Goal: Navigation & Orientation: Find specific page/section

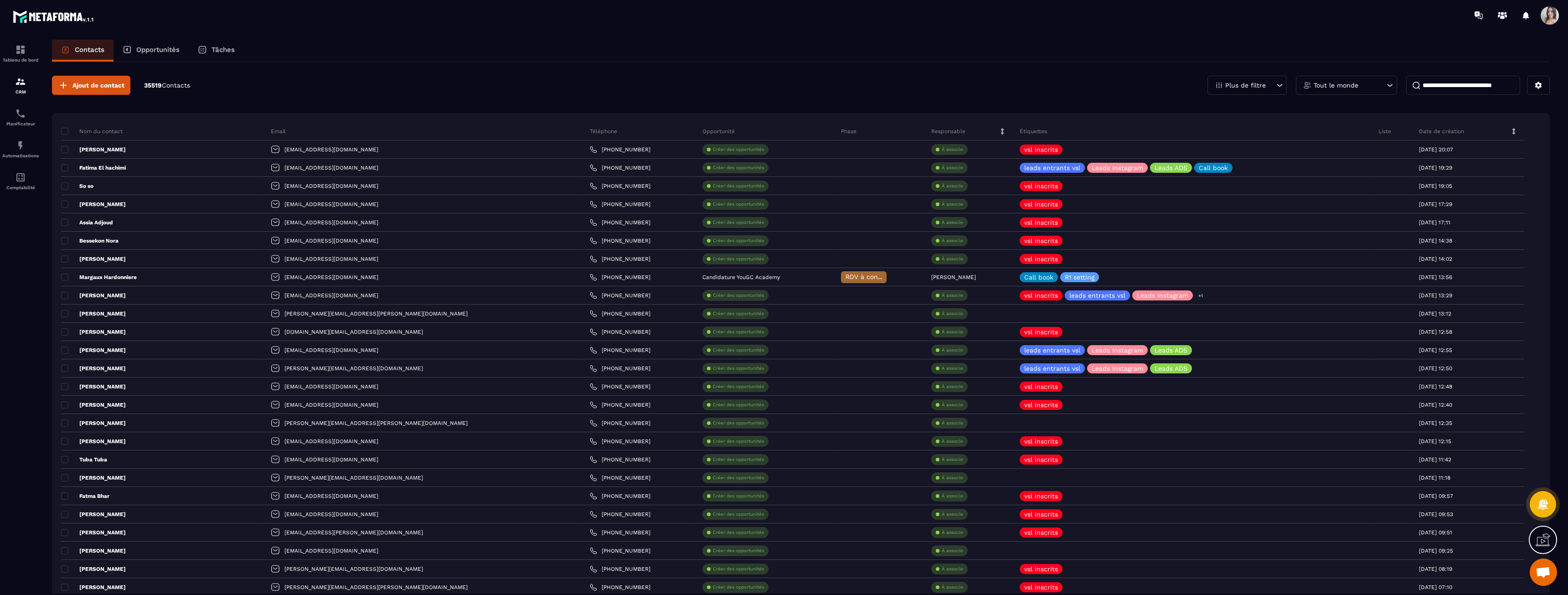
click at [1350, 87] on p "Tout le monde" at bounding box center [1336, 85] width 44 height 6
click at [1364, 178] on li "Metaforma Equipe" at bounding box center [1347, 186] width 101 height 17
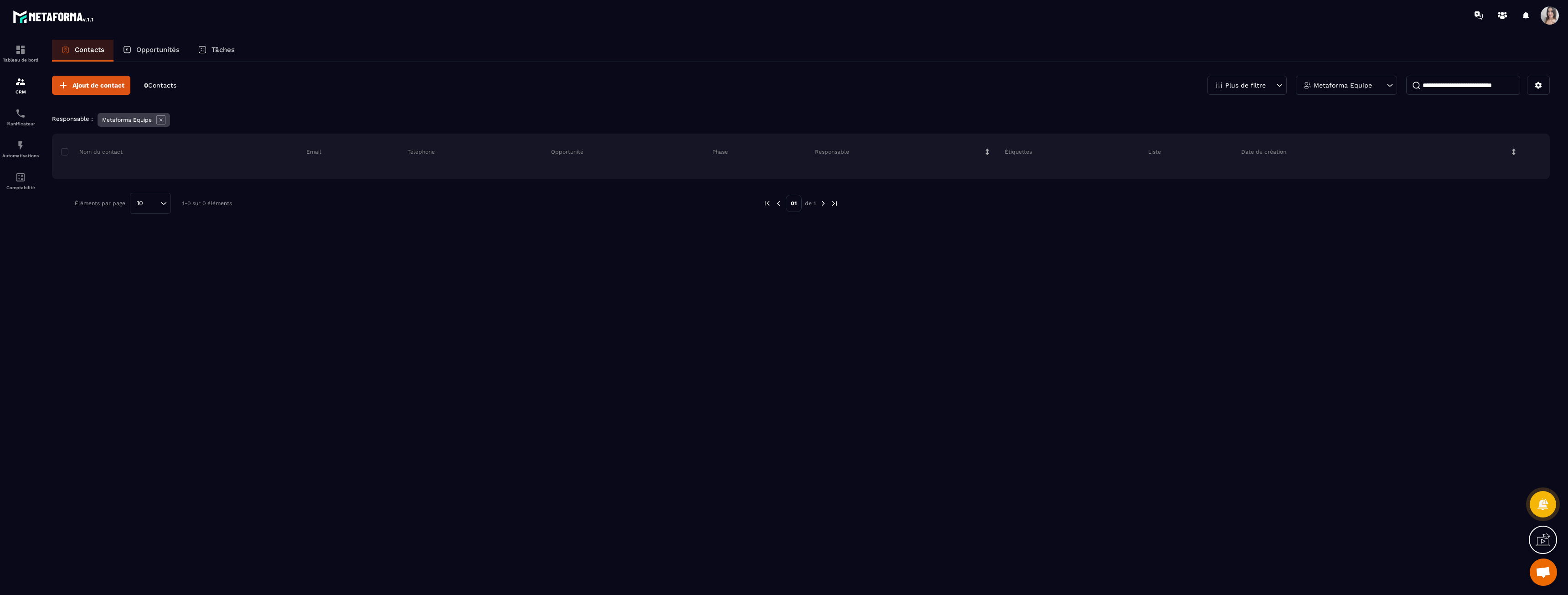
click at [1340, 87] on p "Metaforma Equipe" at bounding box center [1343, 85] width 58 height 6
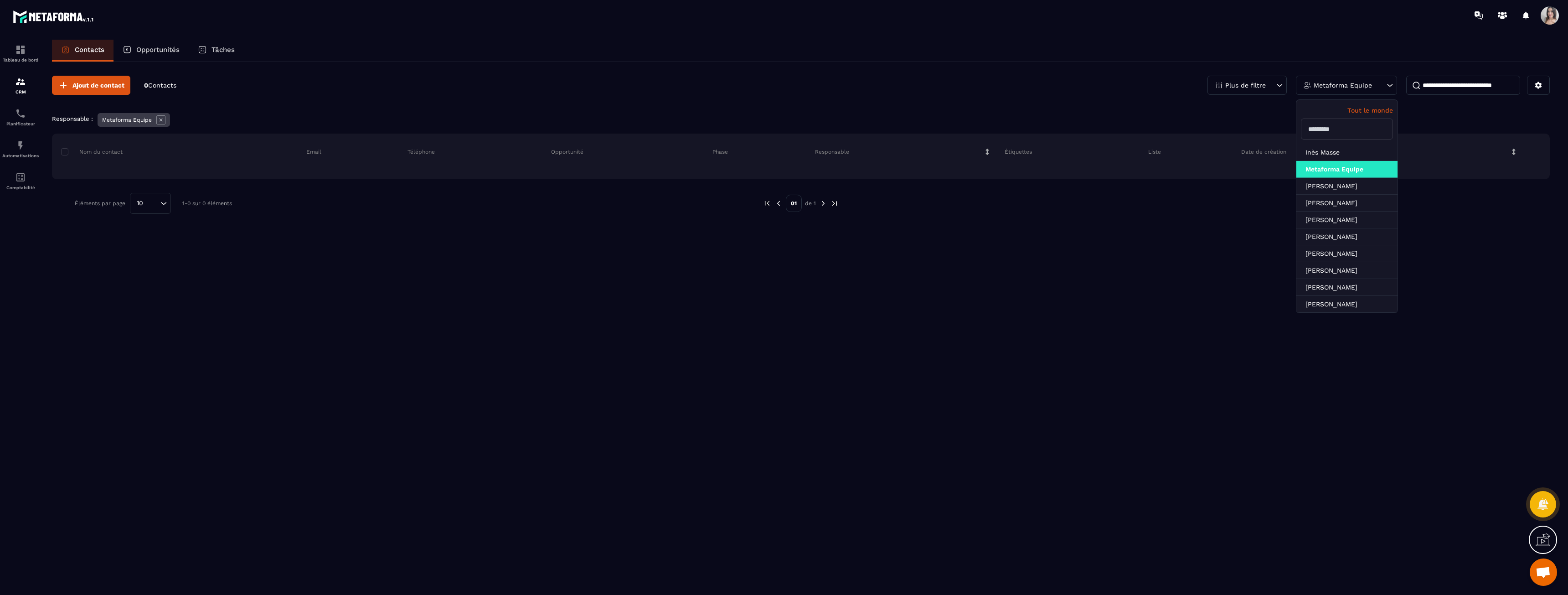
click at [1431, 86] on input at bounding box center [1463, 85] width 114 height 19
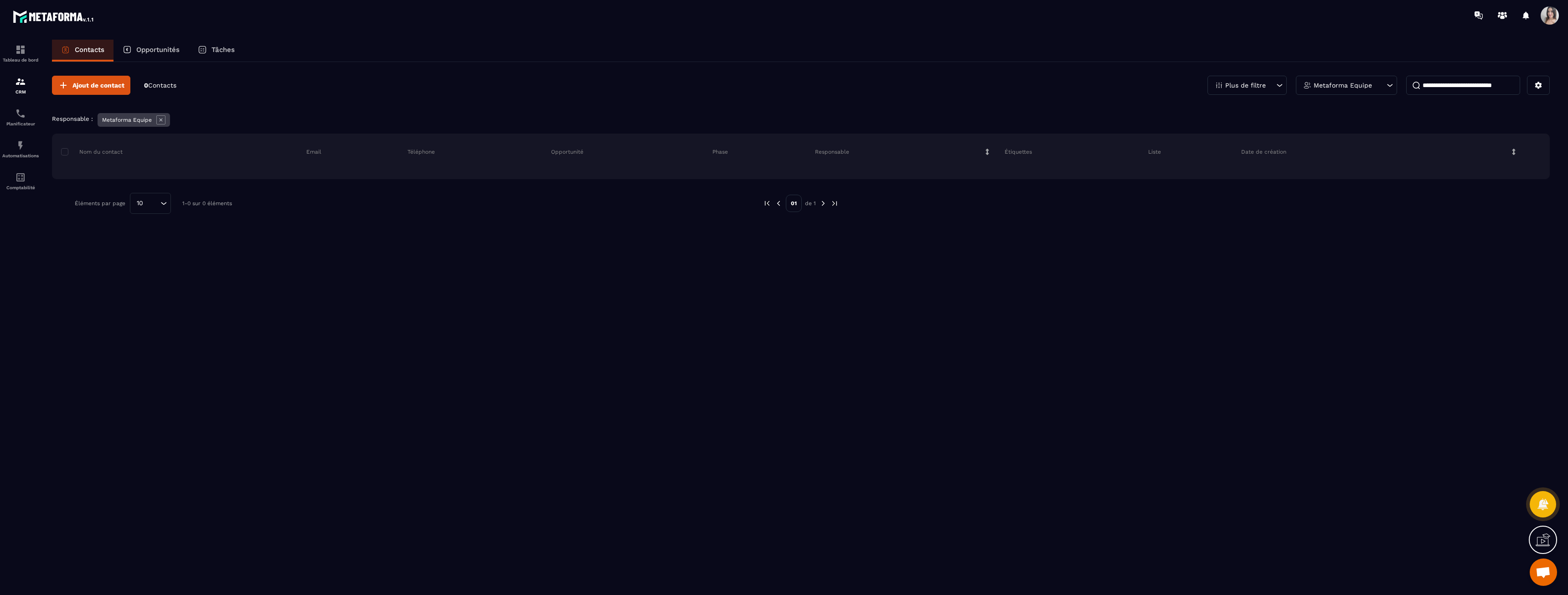
click at [1359, 85] on p "Metaforma Equipe" at bounding box center [1343, 85] width 58 height 6
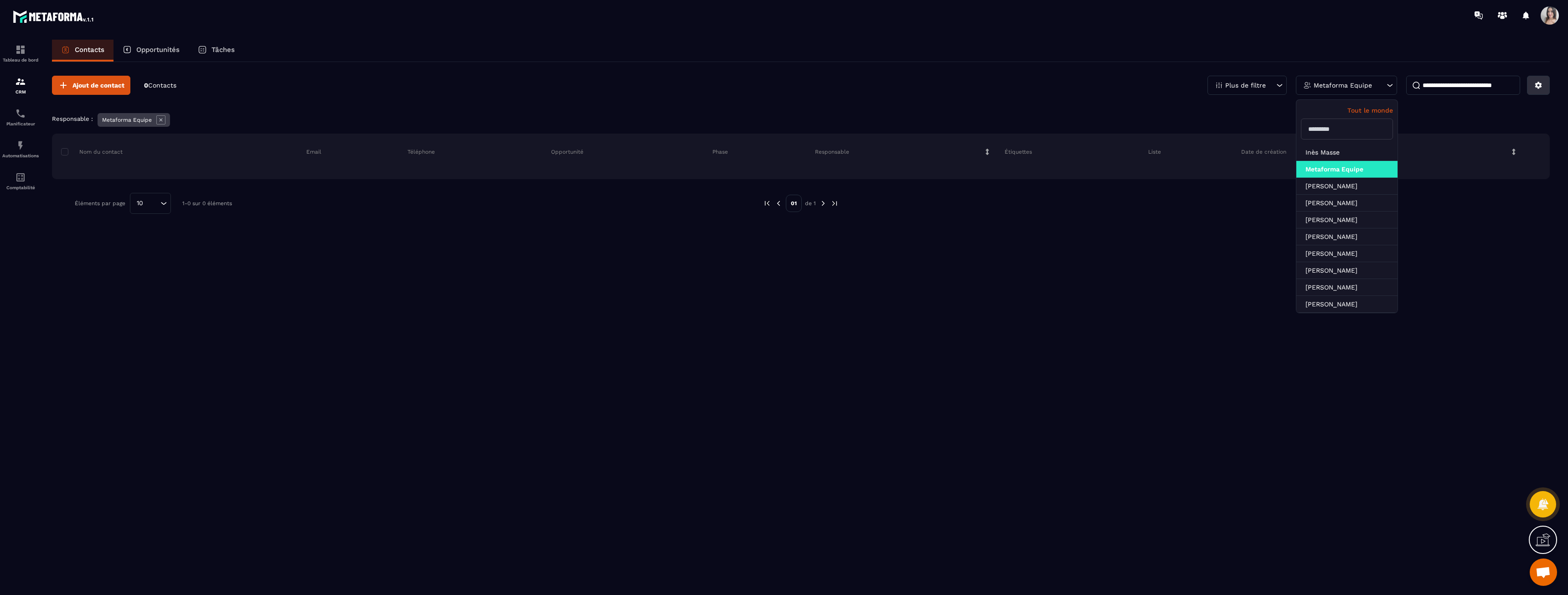
click at [1534, 87] on icon at bounding box center [1538, 85] width 8 height 8
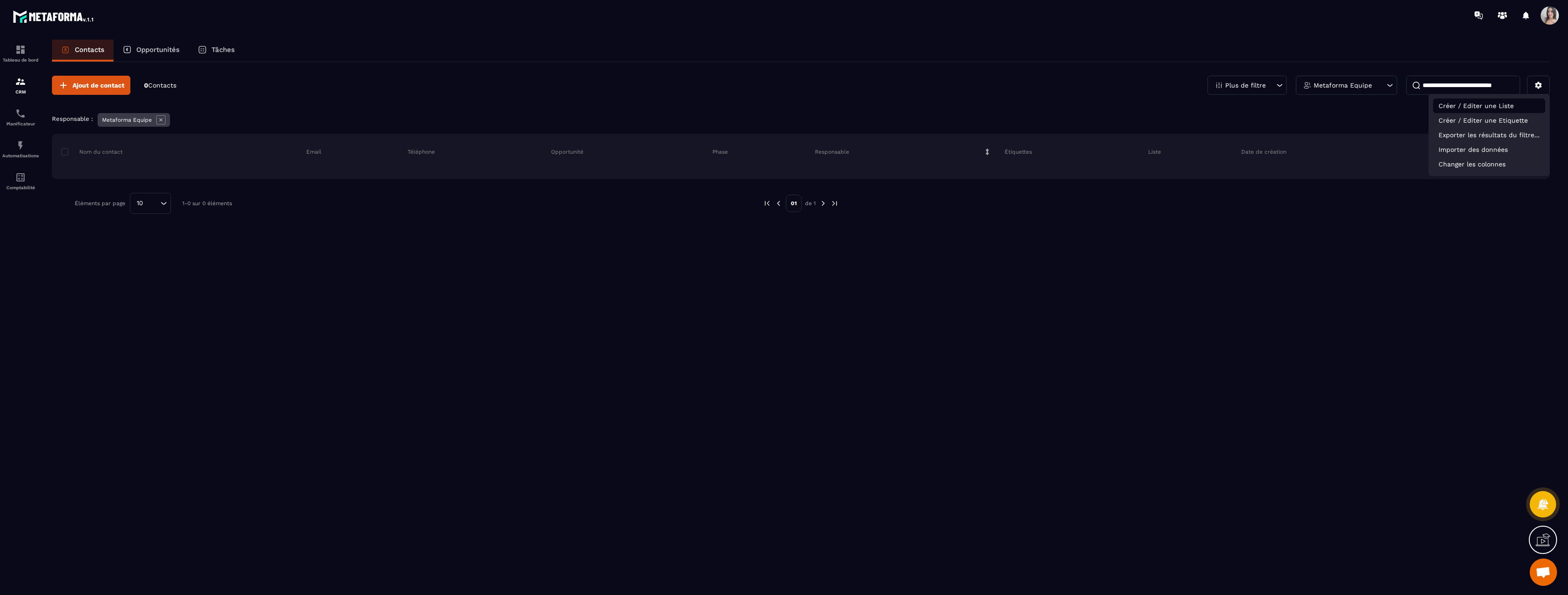
click at [1510, 107] on p "Créer / Editer une Liste" at bounding box center [1490, 105] width 112 height 15
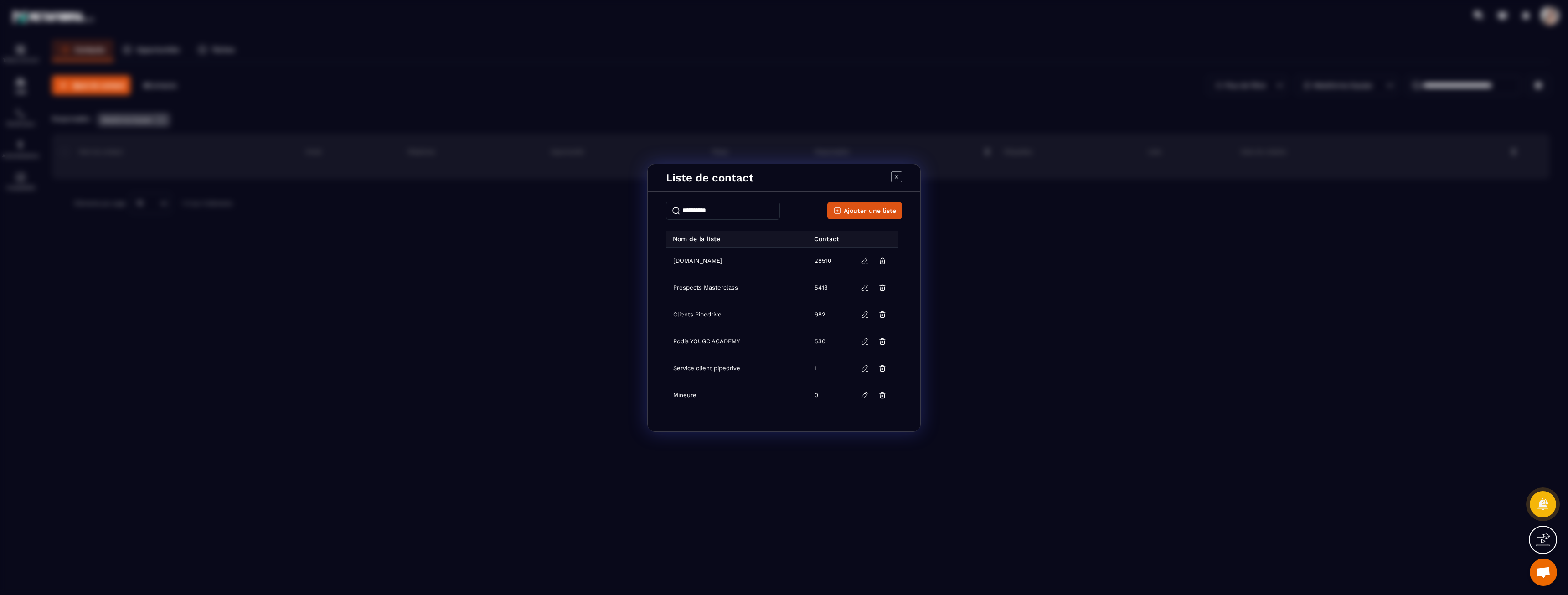
click at [899, 178] on icon "Modal window" at bounding box center [897, 176] width 11 height 11
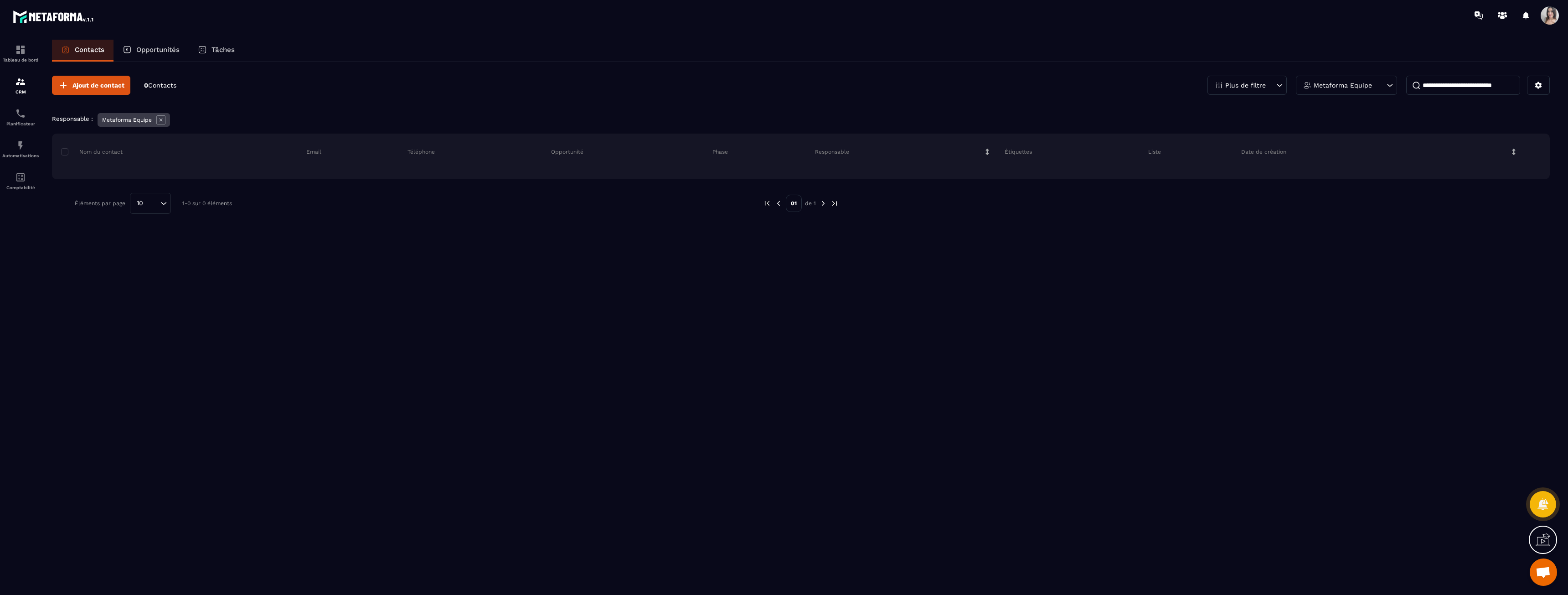
click at [1527, 85] on div "Plus de filtre Metaforma Equipe" at bounding box center [1379, 85] width 342 height 19
click at [1533, 85] on button at bounding box center [1539, 85] width 23 height 19
click at [1515, 47] on div "Contacts Opportunités Tâches" at bounding box center [801, 51] width 1498 height 22
click at [1507, 14] on icon at bounding box center [1502, 15] width 15 height 15
click at [1484, 18] on icon at bounding box center [1478, 15] width 15 height 15
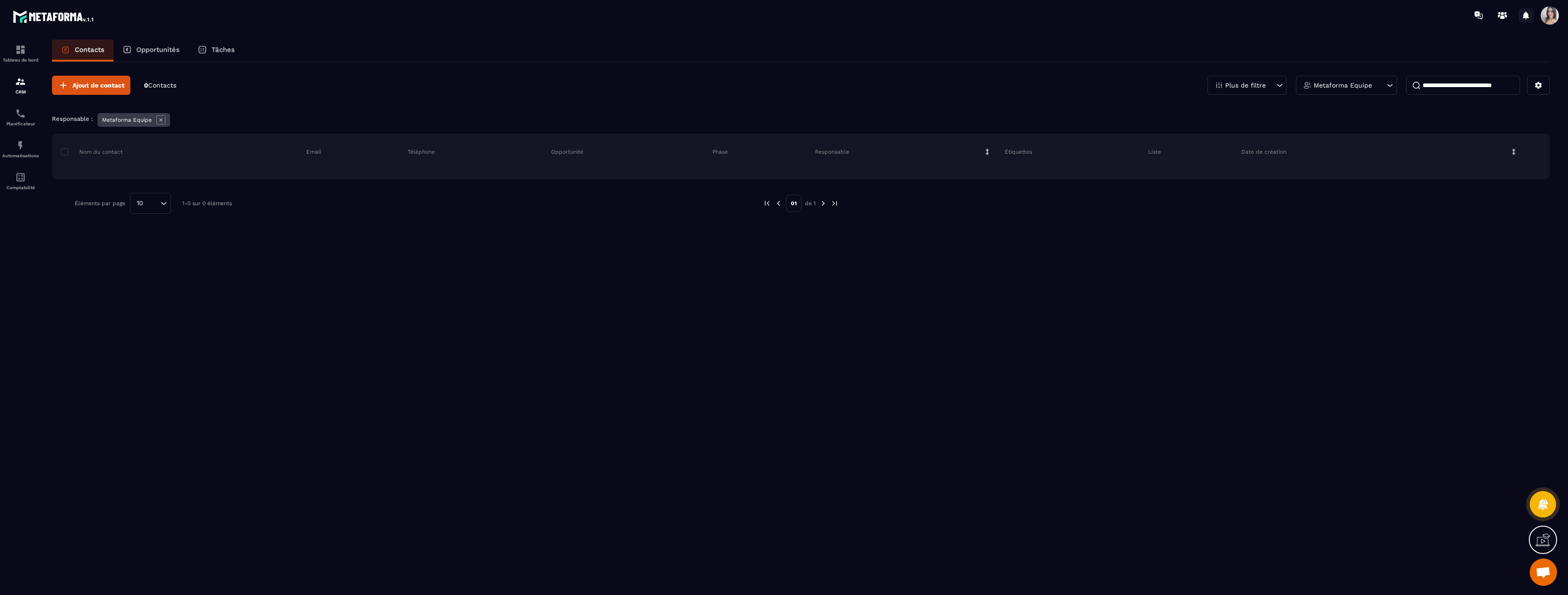
click at [1526, 15] on icon at bounding box center [1527, 15] width 6 height 8
click at [1558, 46] on div "Contacts Opportunités Tâches Ajout de contact 0 Contacts Plus de filtre Metafor…" at bounding box center [801, 326] width 1517 height 572
click at [1547, 21] on span at bounding box center [1550, 15] width 18 height 18
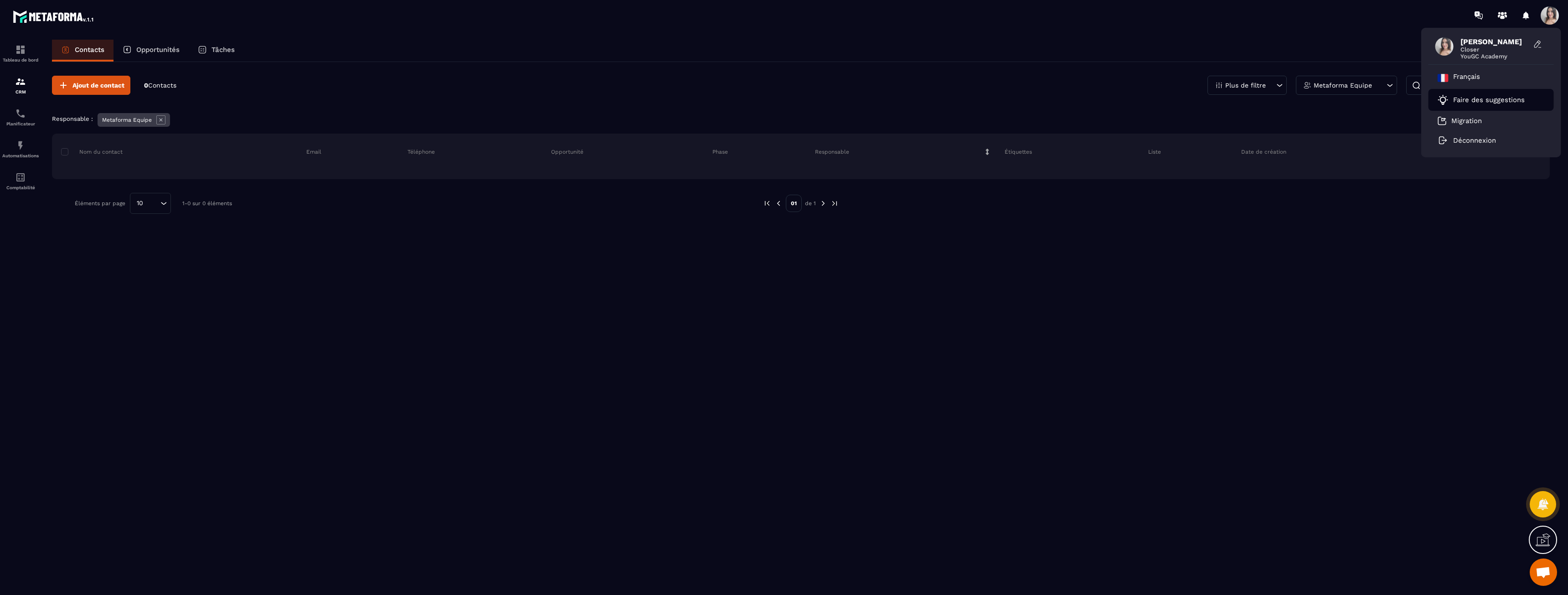
click at [1503, 98] on p "Faire des suggestions" at bounding box center [1489, 100] width 71 height 8
click at [1538, 45] on icon at bounding box center [1538, 44] width 9 height 9
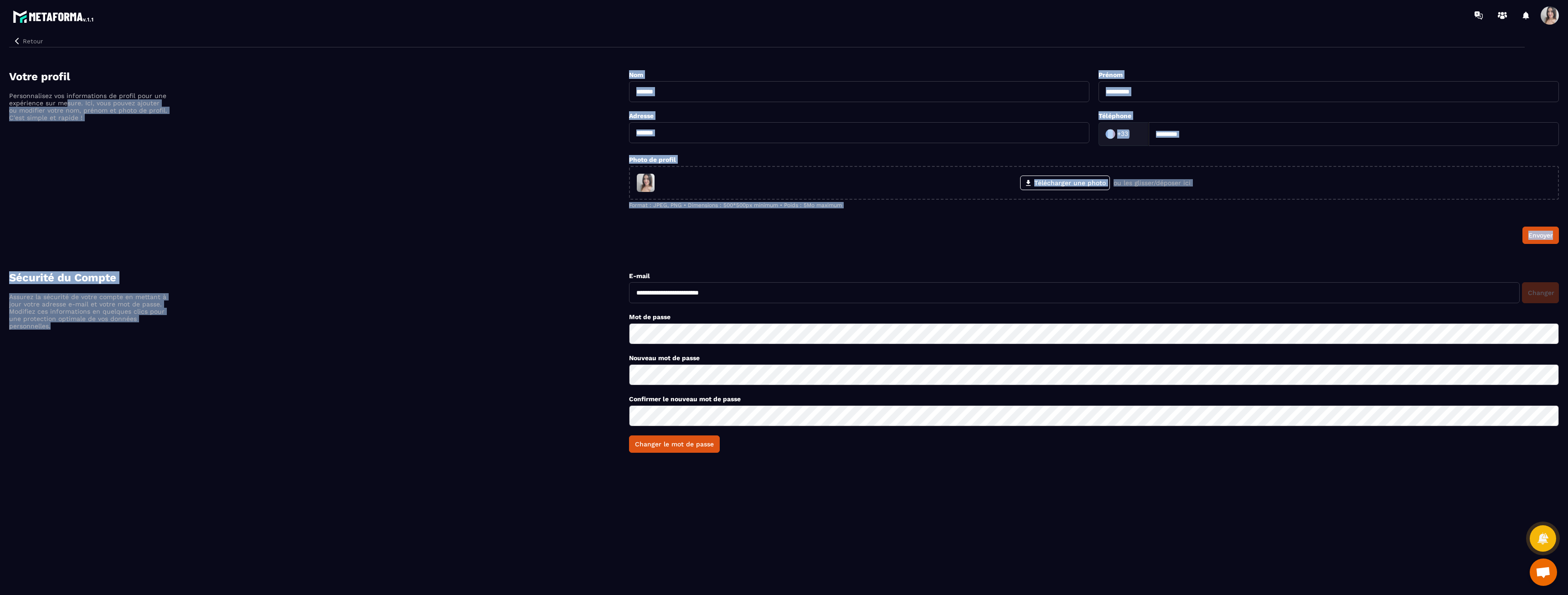
drag, startPoint x: 67, startPoint y: 102, endPoint x: 114, endPoint y: 326, distance: 228.9
click at [114, 326] on div "**********" at bounding box center [784, 261] width 1550 height 409
click at [114, 326] on p "Assurez la sécurité de votre compte en mettant à jour votre adresse e-mail et v…" at bounding box center [89, 311] width 160 height 37
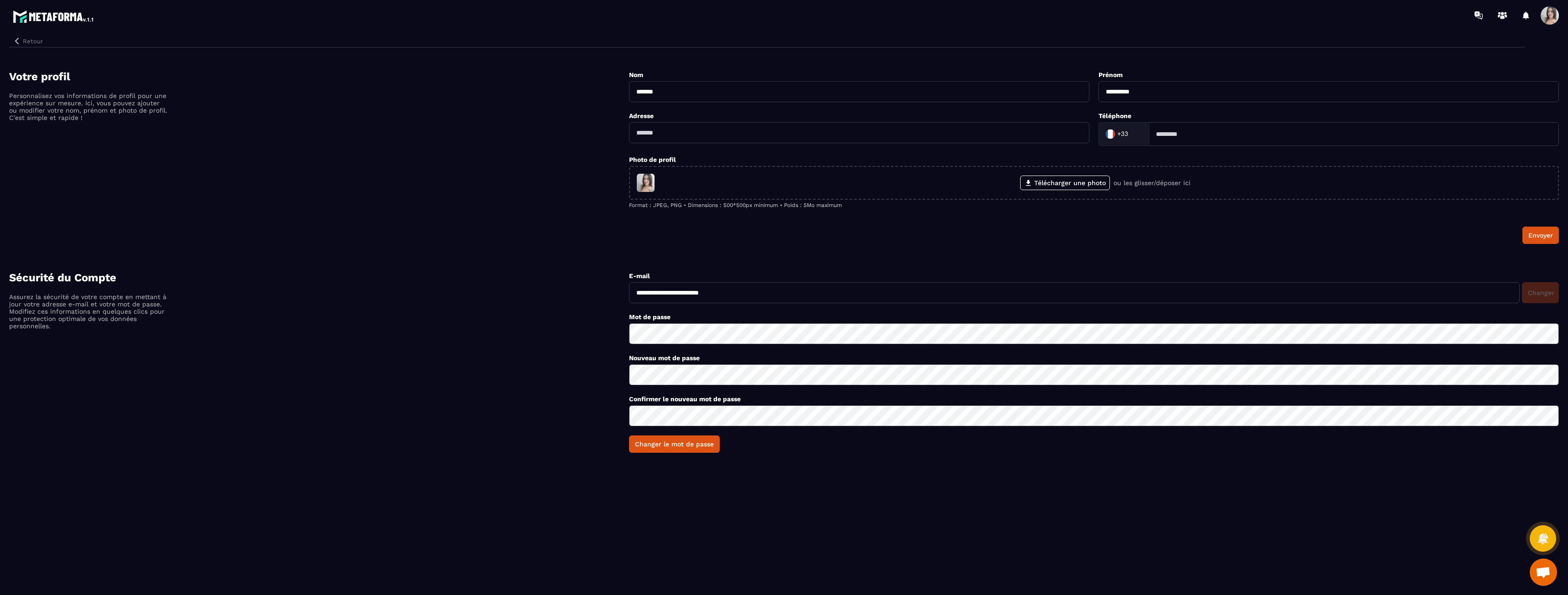
click at [25, 41] on button "Retour" at bounding box center [28, 41] width 38 height 12
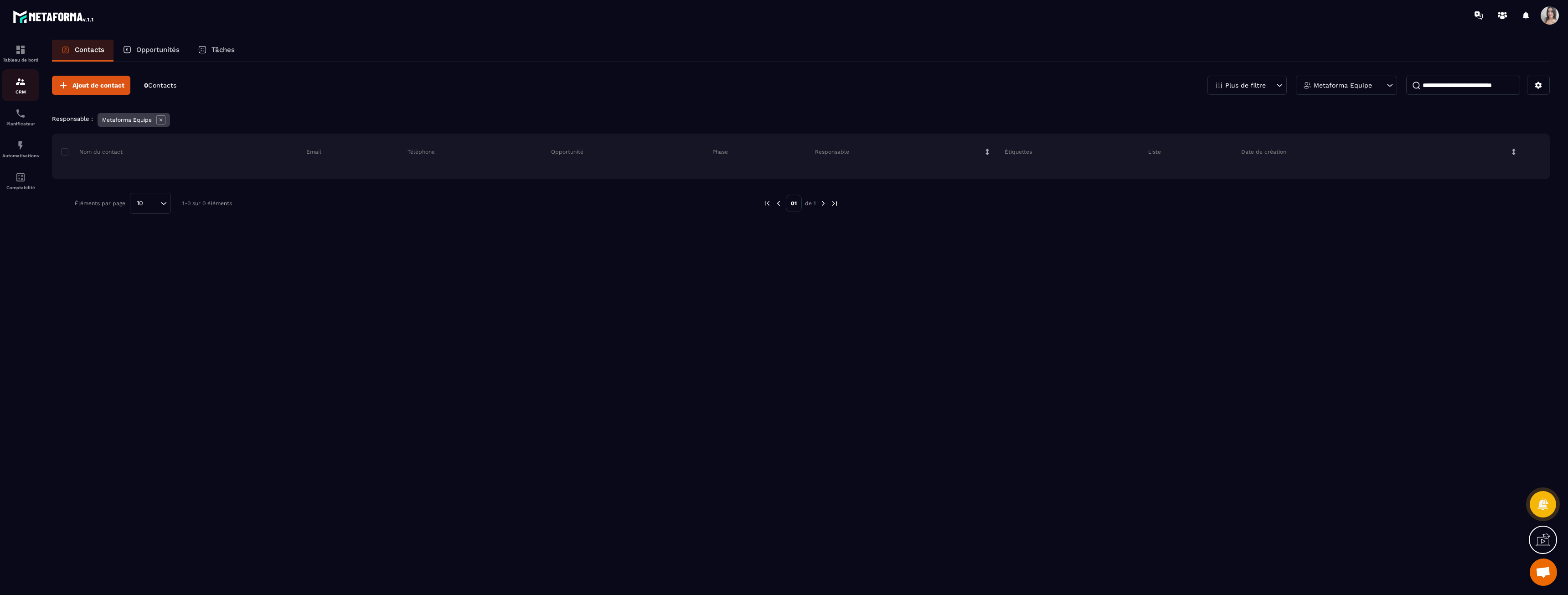
click at [23, 84] on img at bounding box center [21, 81] width 11 height 11
click at [170, 54] on div "Opportunités" at bounding box center [151, 51] width 75 height 22
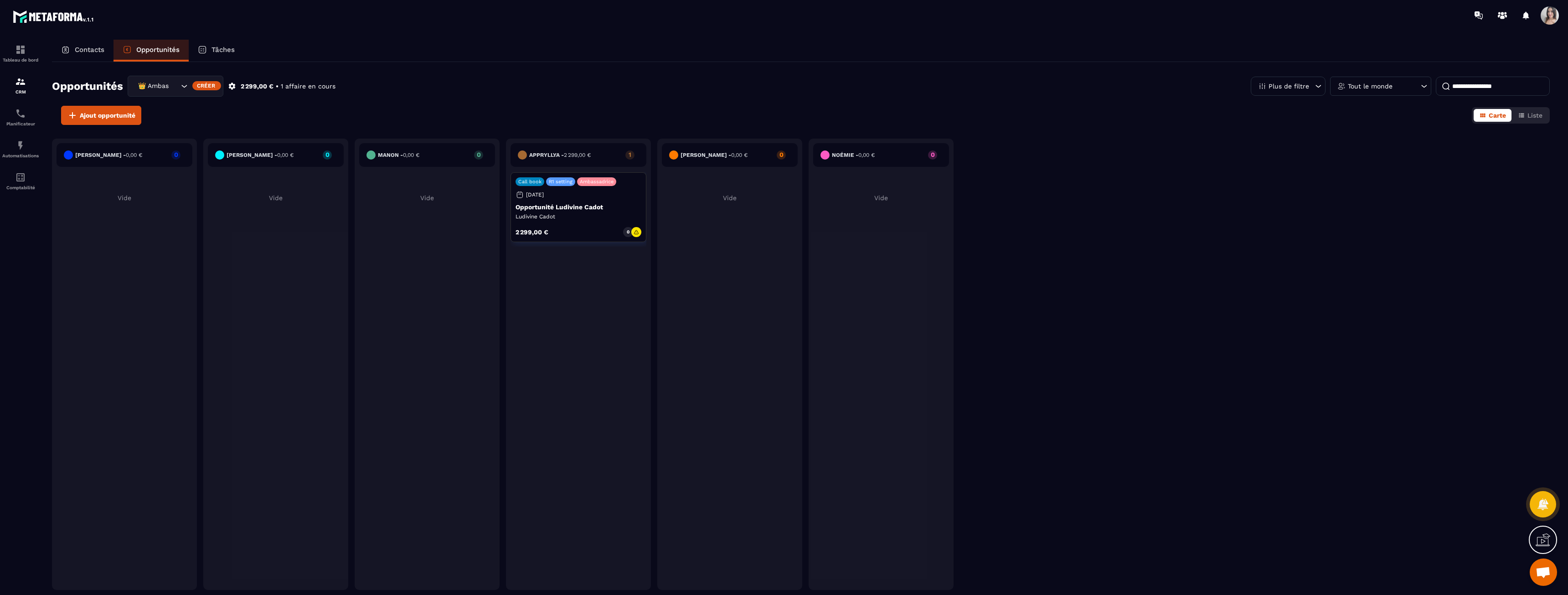
click at [231, 45] on p "Tâches" at bounding box center [223, 49] width 23 height 8
